Goal: Task Accomplishment & Management: Use online tool/utility

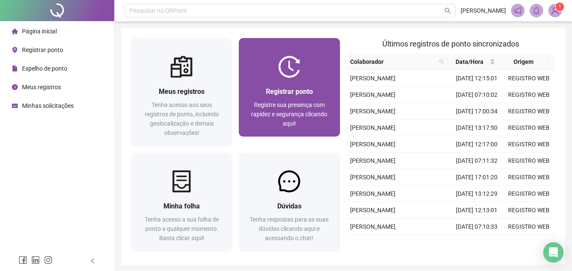
click at [294, 97] on div "Registrar ponto Registre sua presença com rapidez e segurança clicando aqui!" at bounding box center [289, 107] width 80 height 42
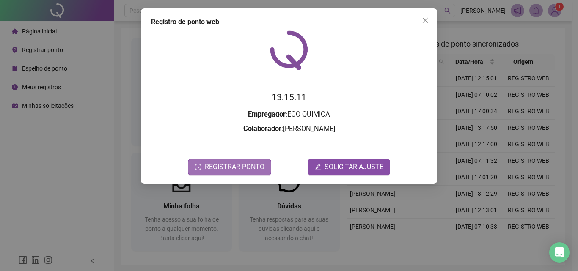
click at [240, 170] on span "REGISTRAR PONTO" at bounding box center [235, 167] width 60 height 10
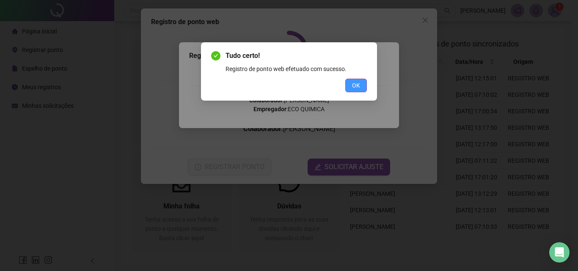
click at [355, 87] on span "OK" at bounding box center [356, 85] width 8 height 9
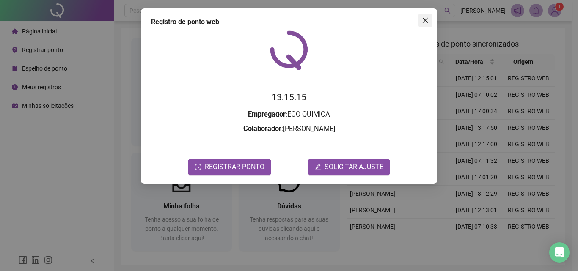
click at [427, 19] on icon "close" at bounding box center [425, 20] width 7 height 7
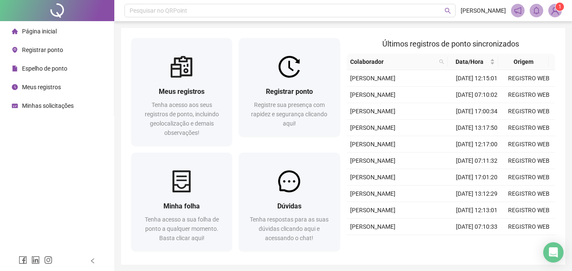
click at [556, 11] on img at bounding box center [554, 10] width 13 height 13
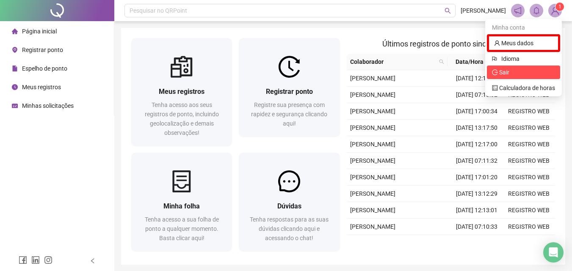
click at [528, 71] on span "Sair" at bounding box center [523, 72] width 63 height 9
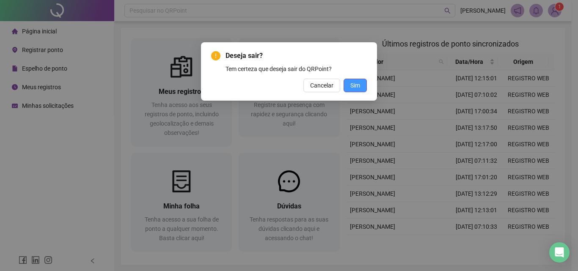
click at [358, 87] on span "Sim" at bounding box center [355, 85] width 10 height 9
